Goal: Task Accomplishment & Management: Manage account settings

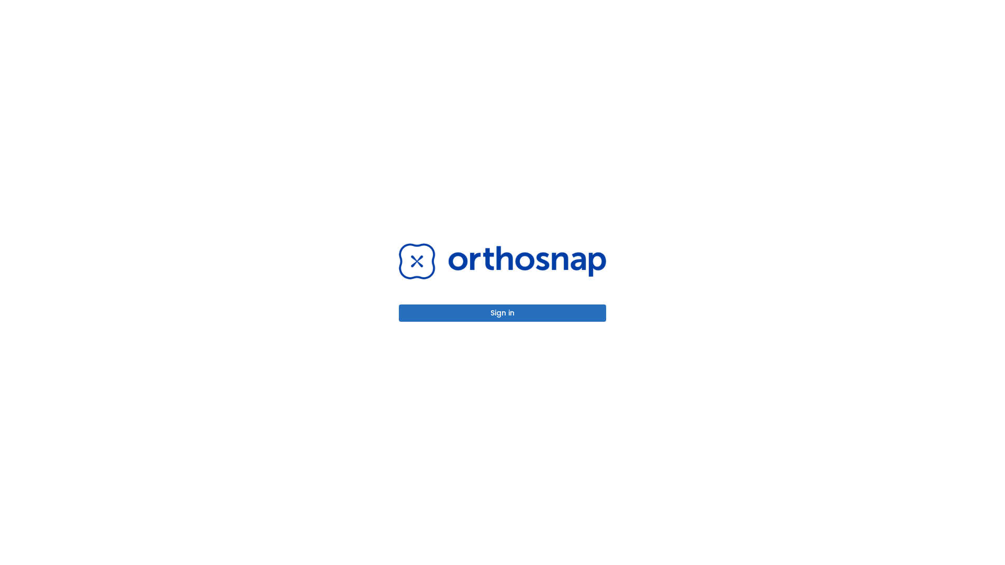
click at [502, 313] on button "Sign in" at bounding box center [502, 313] width 207 height 17
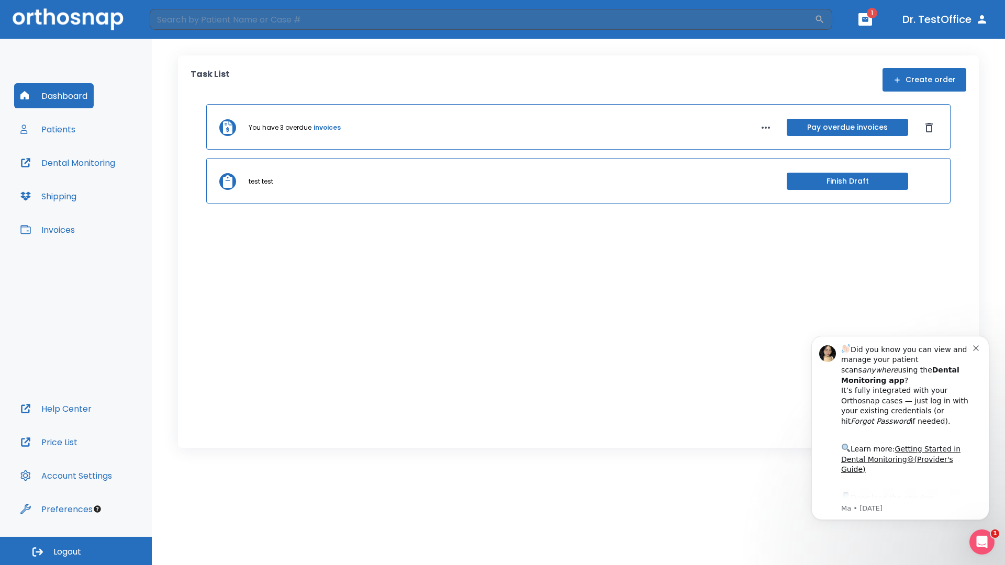
click at [76, 551] on span "Logout" at bounding box center [67, 552] width 28 height 12
